Goal: Entertainment & Leisure: Consume media (video, audio)

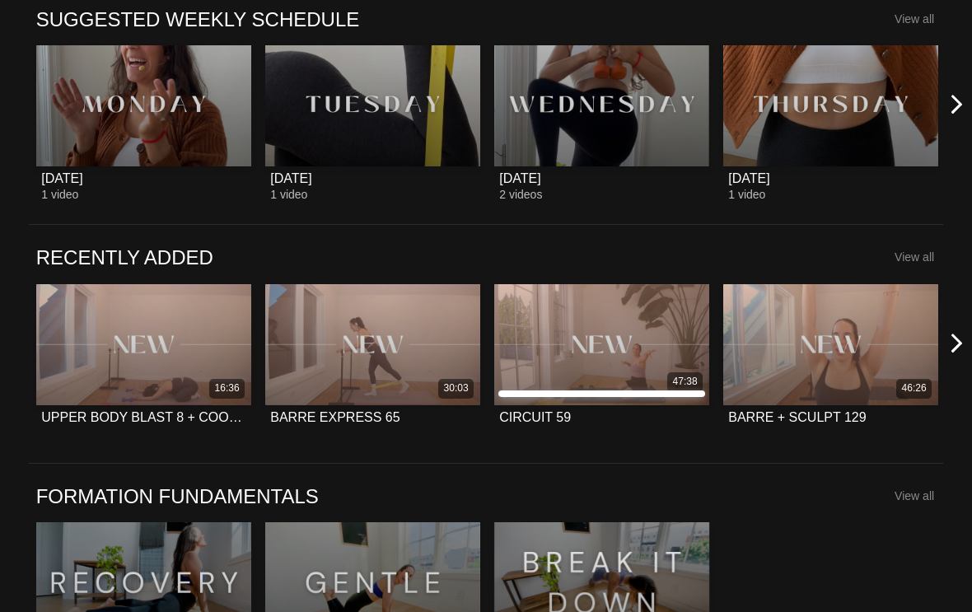
scroll to position [670, 0]
click at [961, 342] on icon at bounding box center [957, 343] width 21 height 21
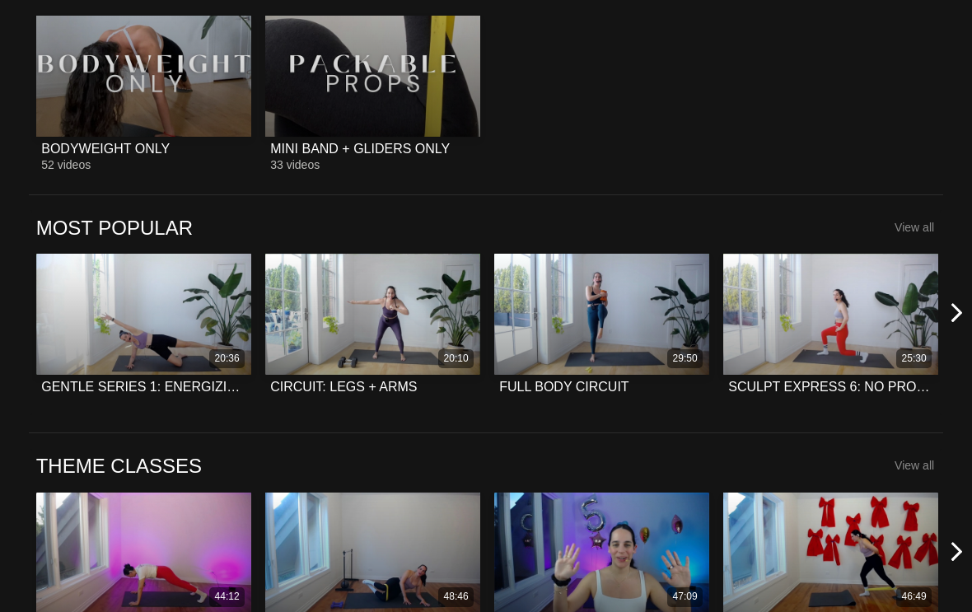
scroll to position [2377, 0]
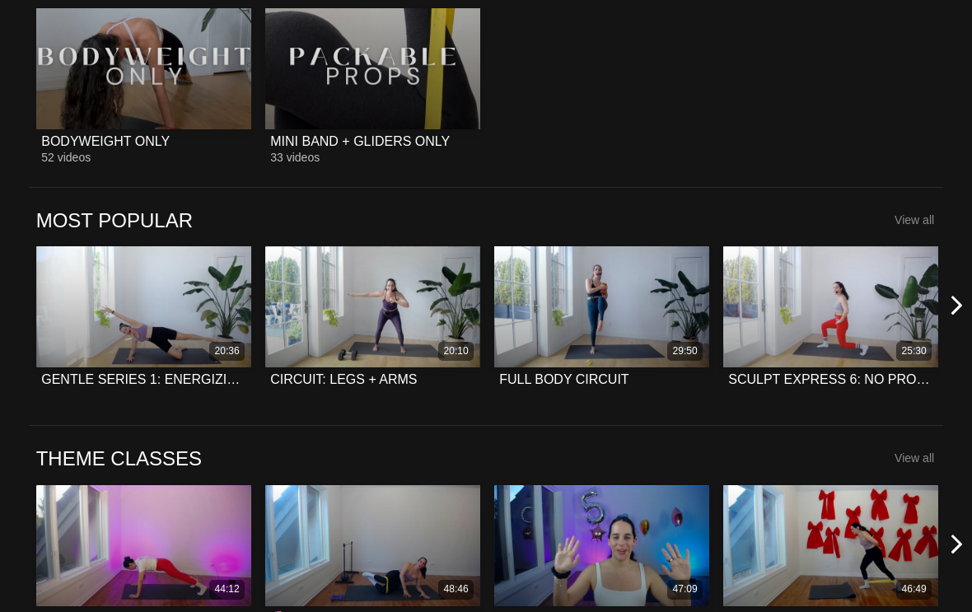
click at [952, 301] on icon at bounding box center [957, 305] width 21 height 21
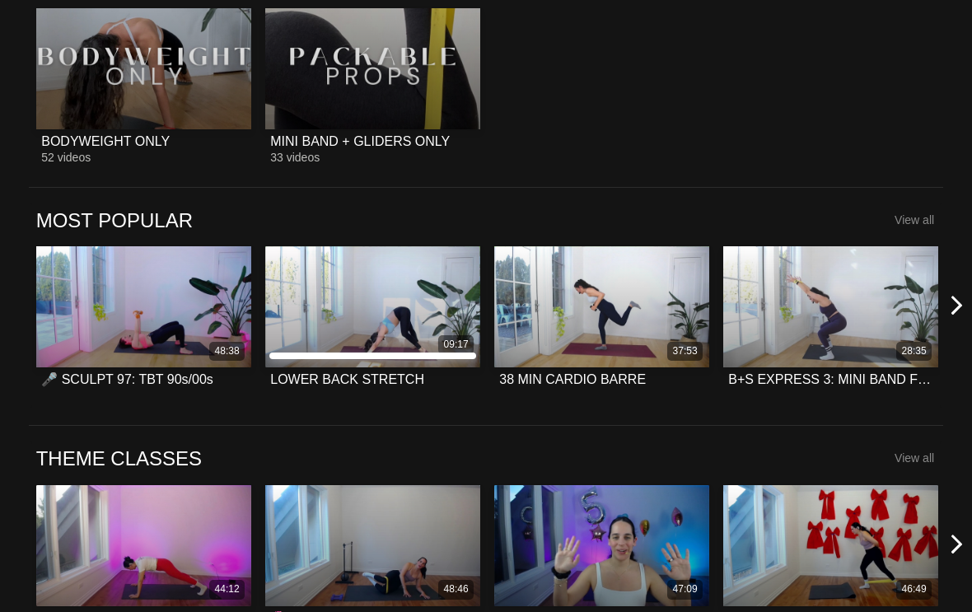
click at [952, 306] on icon at bounding box center [957, 305] width 21 height 21
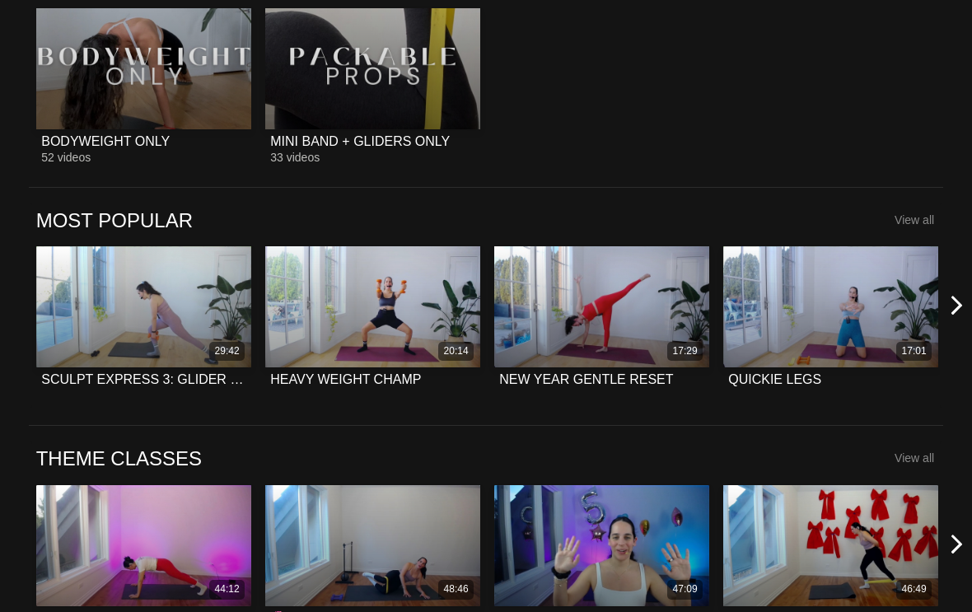
click at [960, 305] on icon at bounding box center [957, 305] width 21 height 21
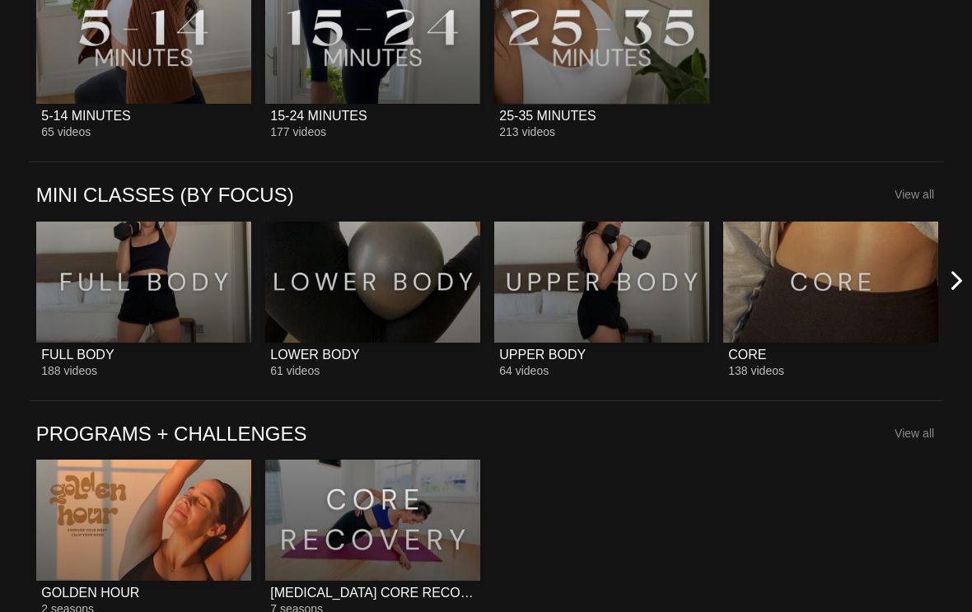
scroll to position [1685, 0]
click at [942, 280] on button at bounding box center [966, 281] width 53 height 205
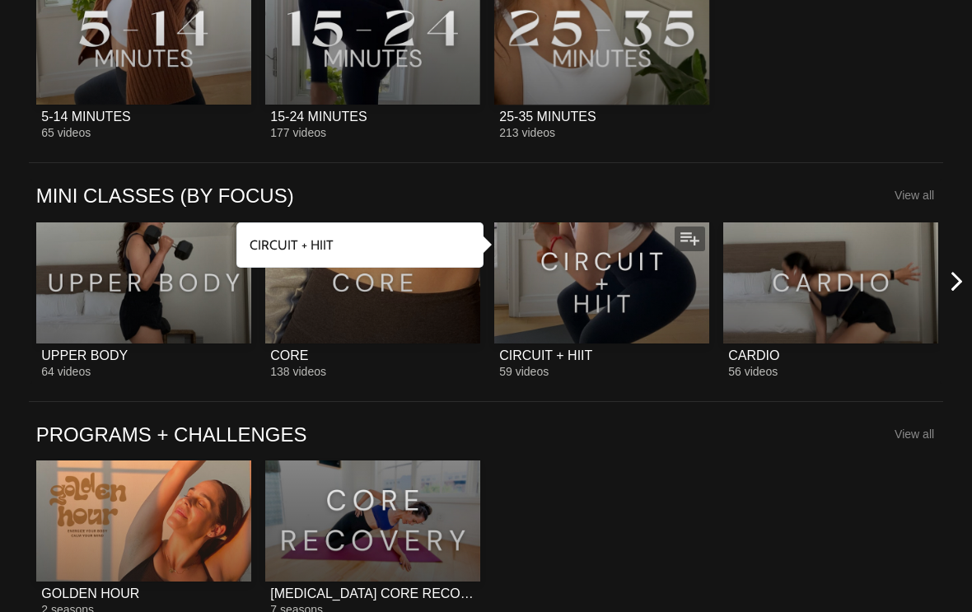
click at [612, 280] on div at bounding box center [601, 282] width 215 height 121
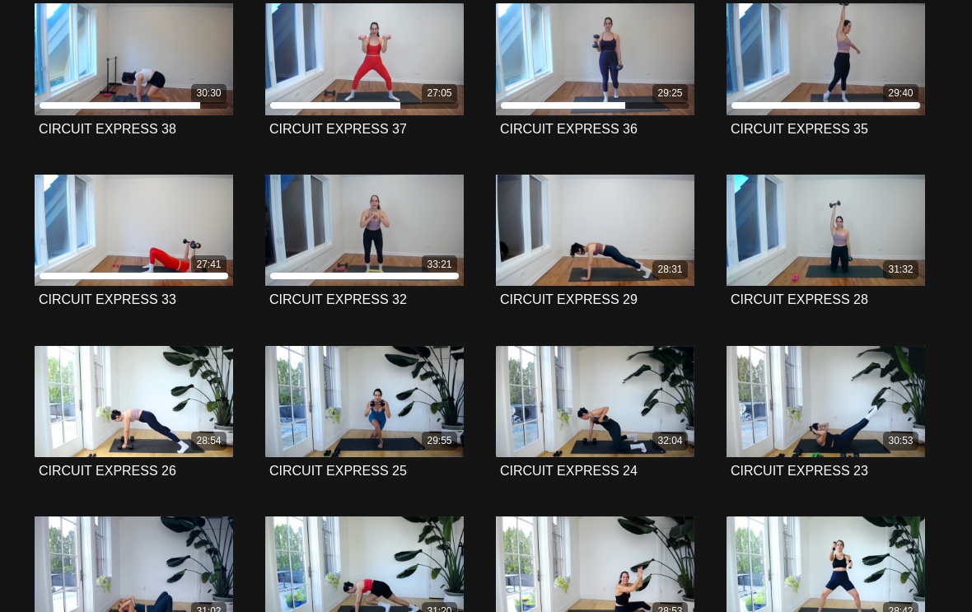
scroll to position [418, 0]
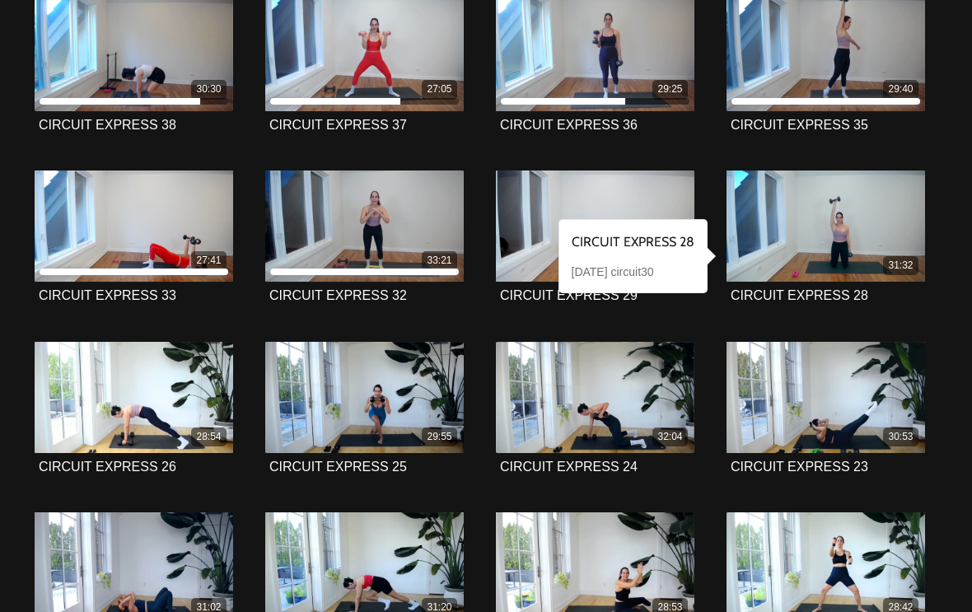
click at [844, 253] on div "31:32" at bounding box center [826, 227] width 199 height 112
